Goal: Register for event/course

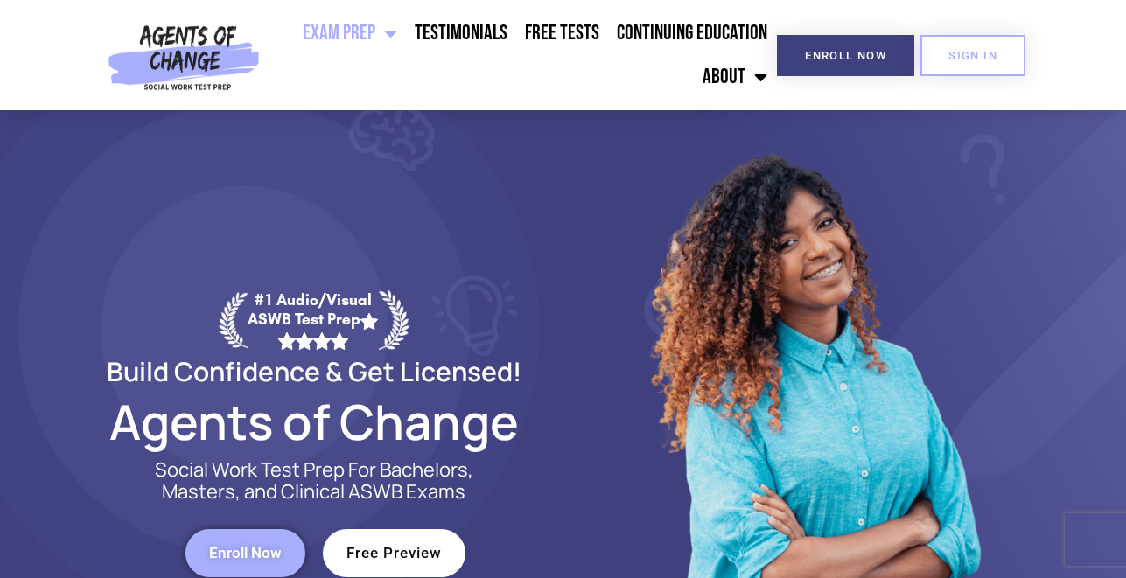
click at [246, 551] on span "Enroll Now" at bounding box center [245, 553] width 73 height 15
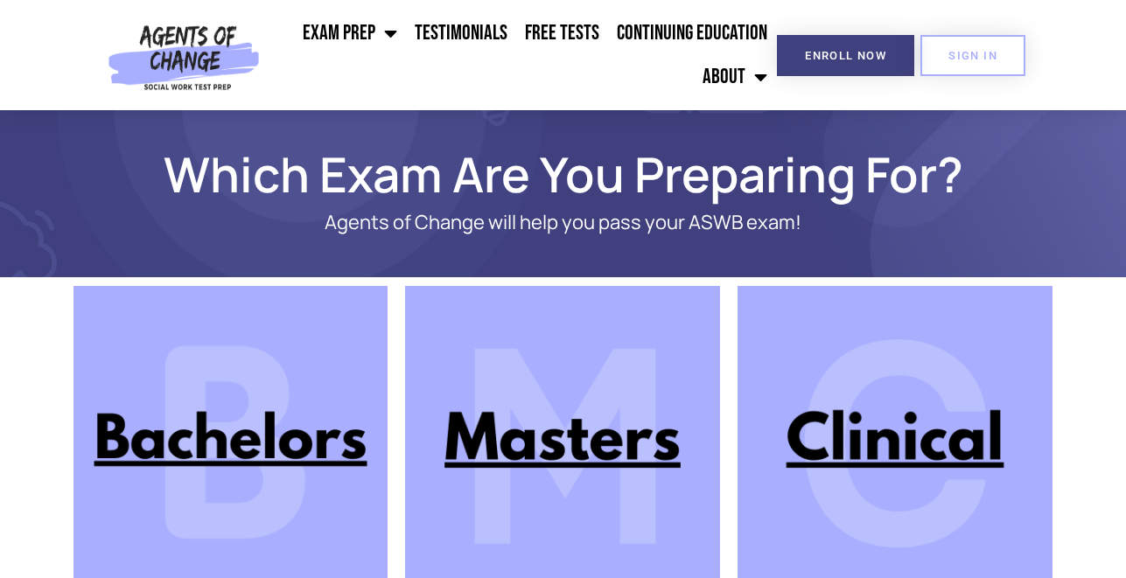
click at [858, 424] on img at bounding box center [895, 443] width 315 height 315
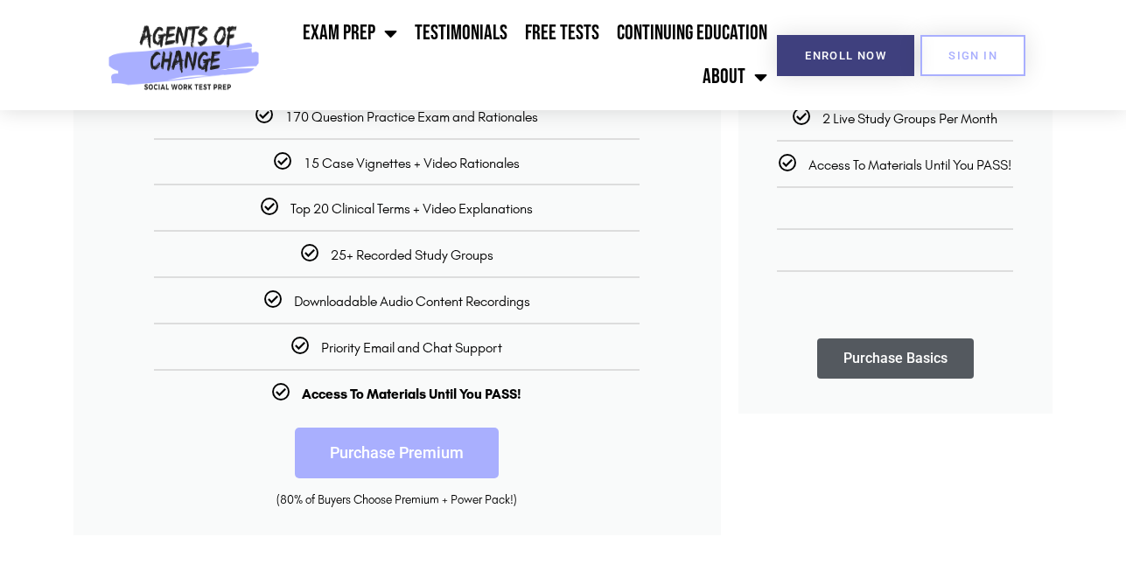
scroll to position [486, 0]
